Goal: Information Seeking & Learning: Learn about a topic

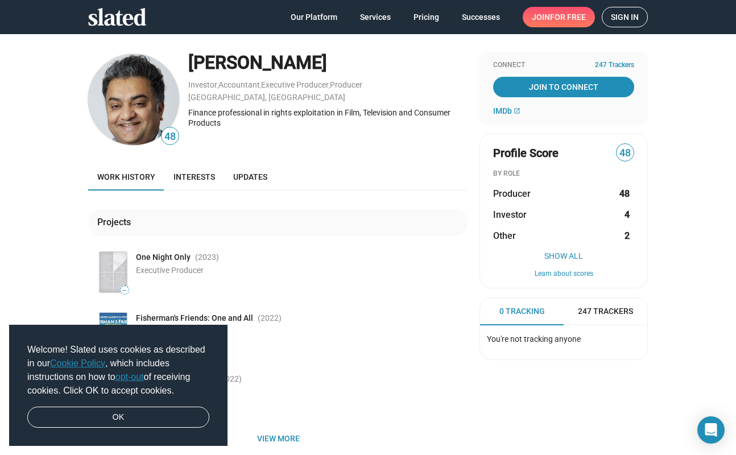
click at [146, 106] on img at bounding box center [133, 99] width 91 height 91
click at [134, 412] on link "OK" at bounding box center [118, 418] width 182 height 22
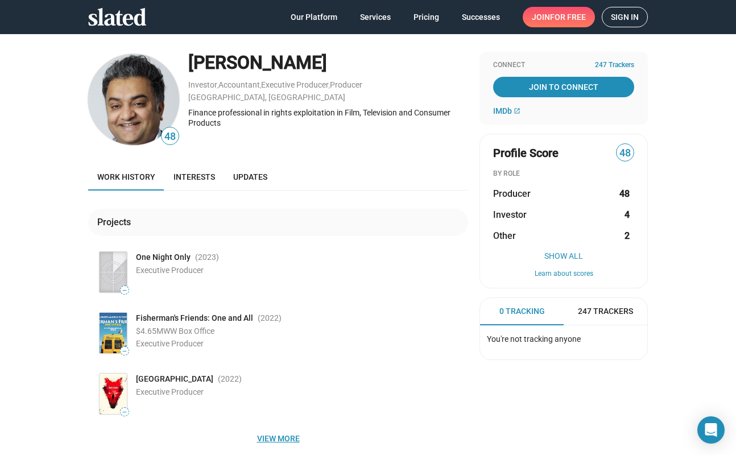
click at [280, 435] on span "View more" at bounding box center [278, 438] width 362 height 20
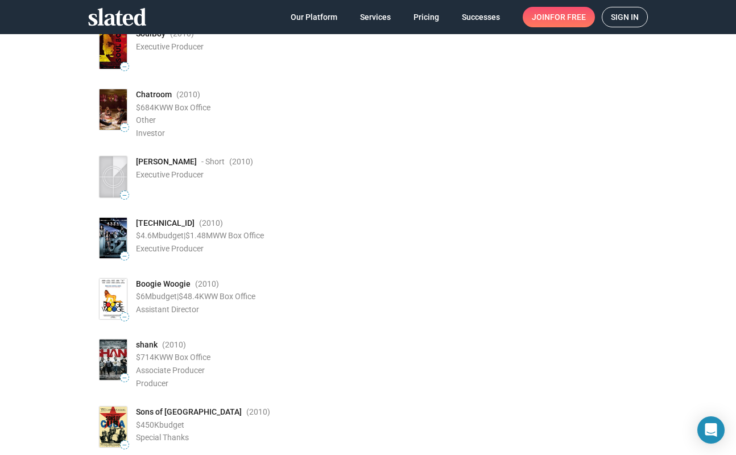
scroll to position [1456, 0]
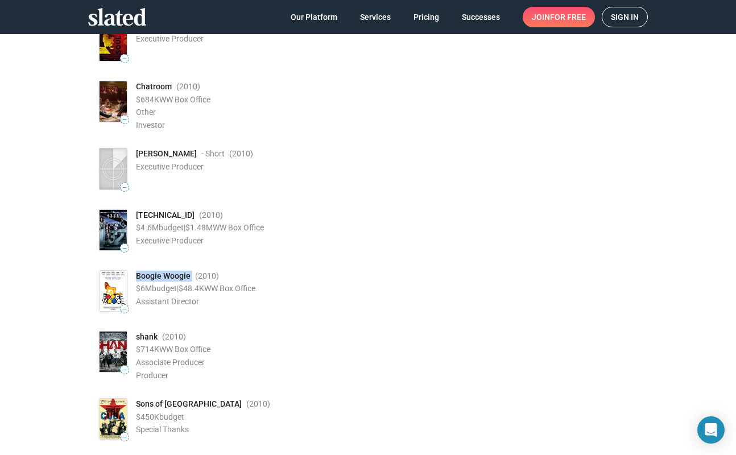
drag, startPoint x: 193, startPoint y: 277, endPoint x: 135, endPoint y: 278, distance: 57.4
click at [135, 278] on div "— Boogie Woogie (2010 ) $6M budget | $48.4K WW Box Office Assistant Director" at bounding box center [282, 290] width 371 height 45
copy div "Boogie Woogie"
drag, startPoint x: 192, startPoint y: 276, endPoint x: 131, endPoint y: 275, distance: 61.4
click at [131, 275] on div "— Boogie Woogie (2010 ) $6M budget | $48.4K WW Box Office Assistant Director" at bounding box center [282, 290] width 371 height 45
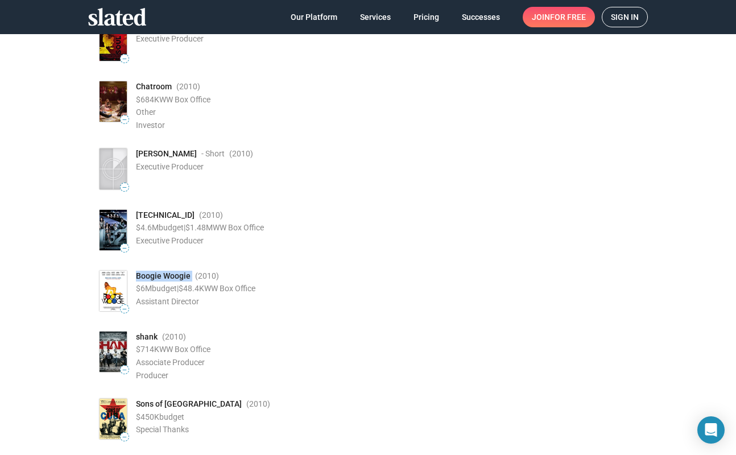
copy div "— Boogie Woogie"
